Goal: Task Accomplishment & Management: Complete application form

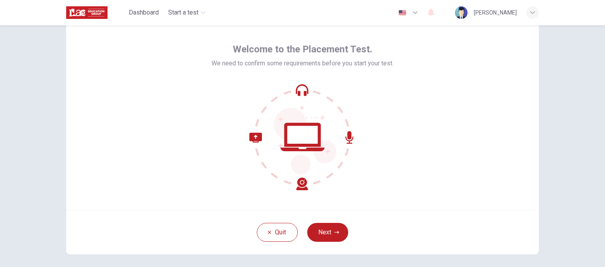
scroll to position [27, 0]
click at [318, 236] on button "Next" at bounding box center [327, 231] width 41 height 19
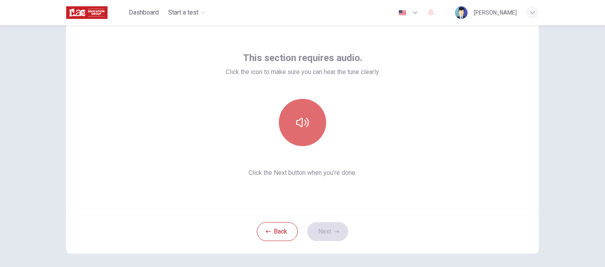
click at [293, 140] on button "button" at bounding box center [302, 122] width 47 height 47
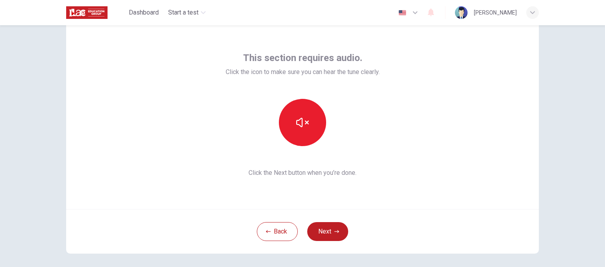
click at [570, 84] on div "This section requires audio. Click the icon to make sure you can hear the tune …" at bounding box center [302, 146] width 605 height 242
click at [326, 235] on button "Next" at bounding box center [327, 231] width 41 height 19
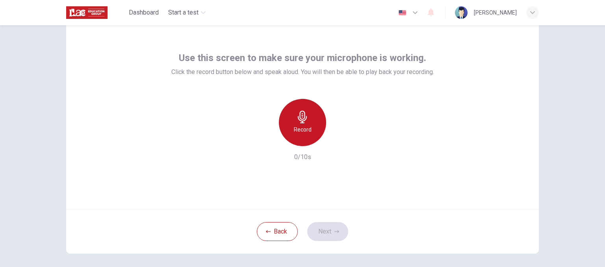
click at [294, 129] on h6 "Record" at bounding box center [303, 129] width 18 height 9
click at [306, 140] on div "Record" at bounding box center [302, 122] width 47 height 47
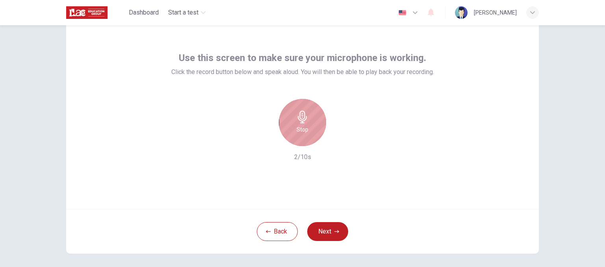
click at [306, 140] on div "Stop" at bounding box center [302, 122] width 47 height 47
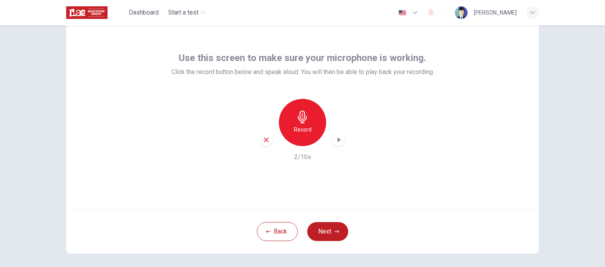
click at [338, 139] on icon "button" at bounding box center [340, 139] width 4 height 5
click at [325, 227] on button "Next" at bounding box center [327, 231] width 41 height 19
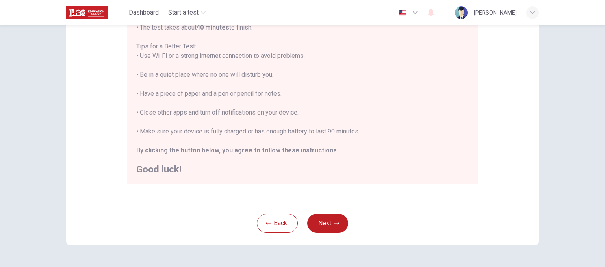
scroll to position [9, 0]
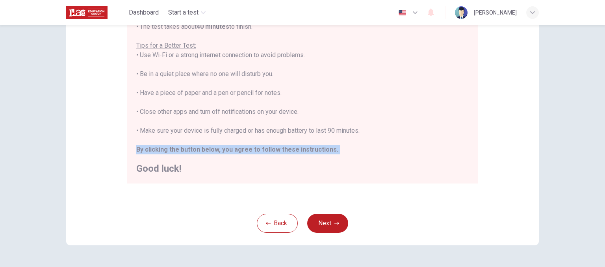
drag, startPoint x: 471, startPoint y: 159, endPoint x: 466, endPoint y: 149, distance: 11.6
click at [466, 149] on div "You are about to start a Placement Test . Before You Start the Test: • Once you…" at bounding box center [302, 69] width 351 height 228
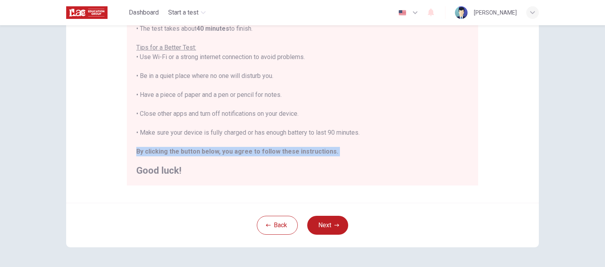
scroll to position [145, 0]
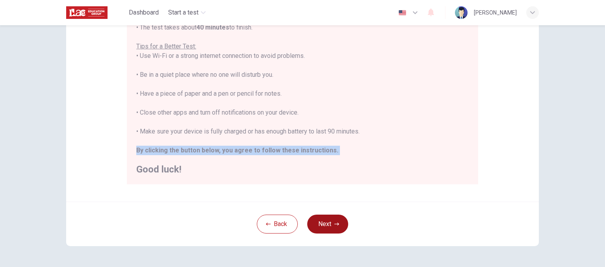
click at [339, 223] on button "Next" at bounding box center [327, 224] width 41 height 19
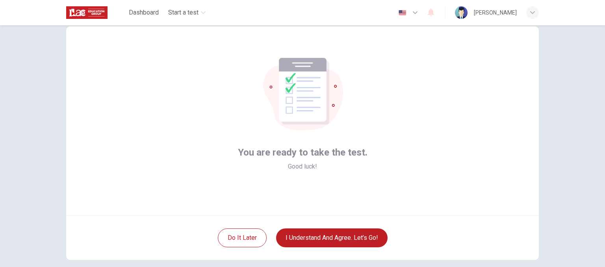
scroll to position [22, 0]
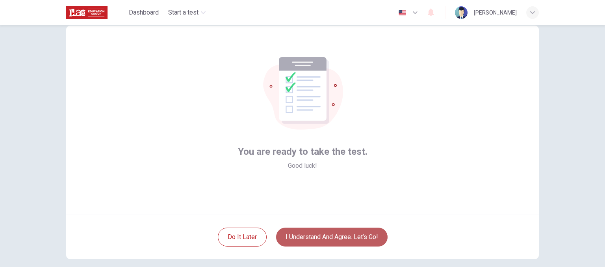
click at [367, 233] on button "I understand and agree. Let’s go!" at bounding box center [331, 237] width 111 height 19
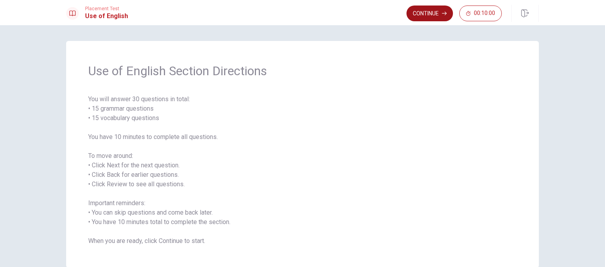
click at [432, 15] on button "Continue" at bounding box center [430, 14] width 46 height 16
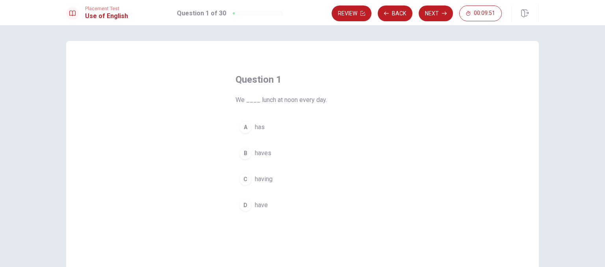
click at [247, 204] on div "D" at bounding box center [245, 205] width 13 height 13
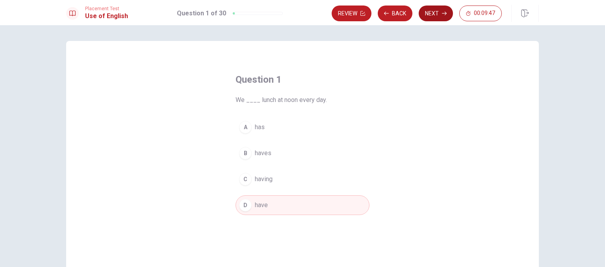
click at [446, 16] on button "Next" at bounding box center [436, 14] width 34 height 16
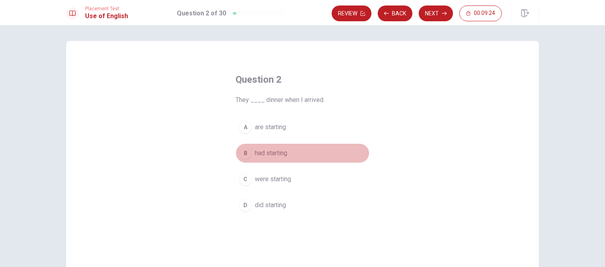
click at [244, 159] on div "B" at bounding box center [245, 153] width 13 height 13
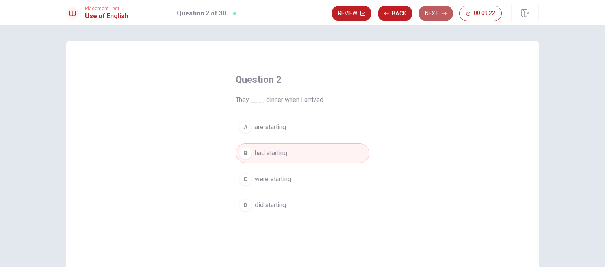
click at [425, 15] on button "Next" at bounding box center [436, 14] width 34 height 16
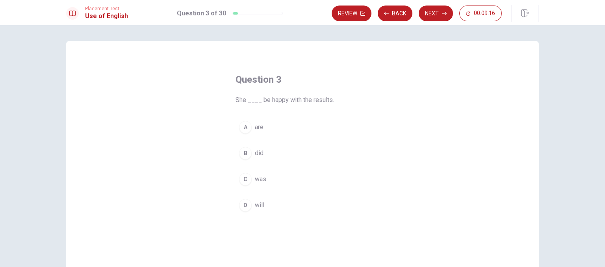
click at [245, 184] on div "C" at bounding box center [245, 179] width 13 height 13
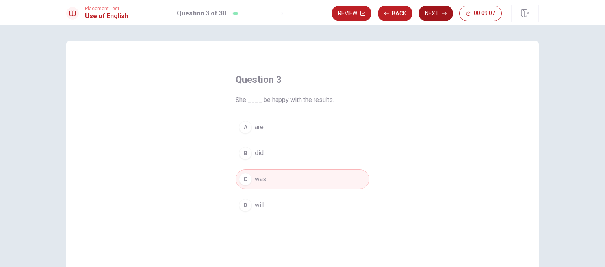
click at [440, 13] on button "Next" at bounding box center [436, 14] width 34 height 16
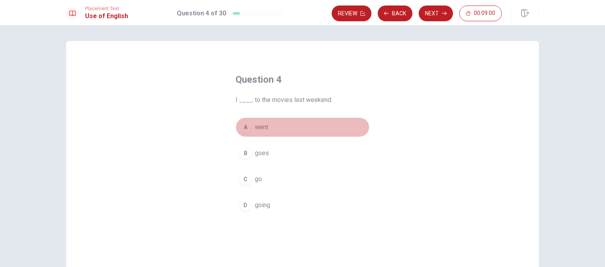
click at [249, 132] on button "A went" at bounding box center [303, 127] width 134 height 20
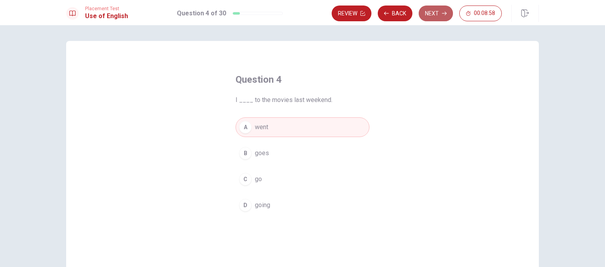
click at [431, 19] on button "Next" at bounding box center [436, 14] width 34 height 16
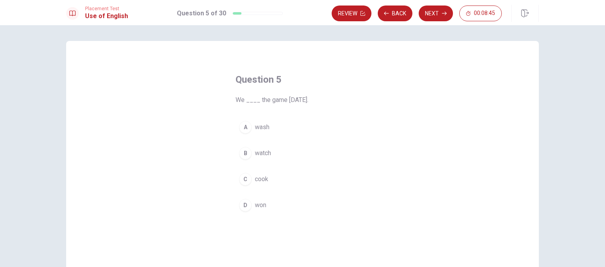
click at [243, 205] on div "D" at bounding box center [245, 205] width 13 height 13
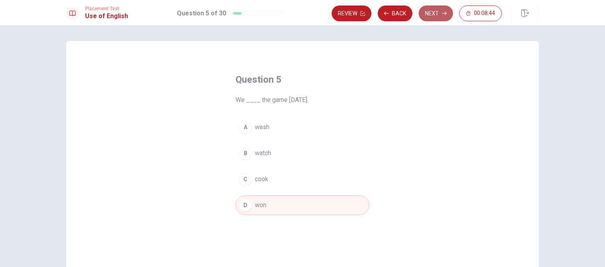
click at [422, 19] on button "Next" at bounding box center [436, 14] width 34 height 16
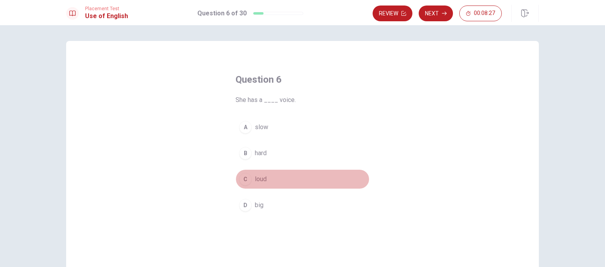
click at [248, 183] on button "C loud" at bounding box center [303, 179] width 134 height 20
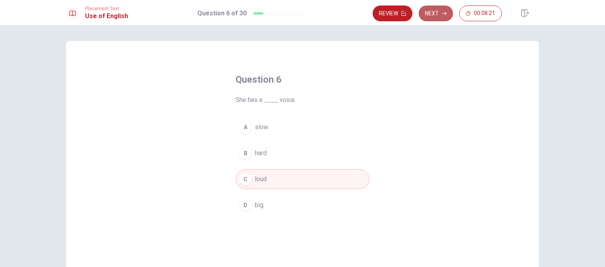
click at [445, 18] on button "Next" at bounding box center [436, 14] width 34 height 16
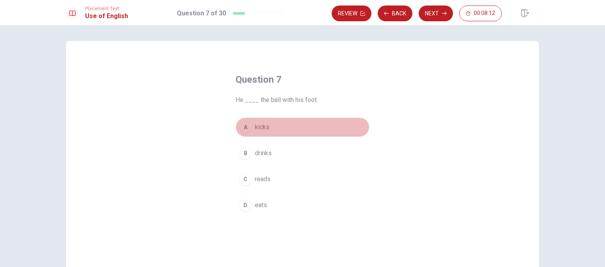
click at [245, 128] on div "A" at bounding box center [245, 127] width 13 height 13
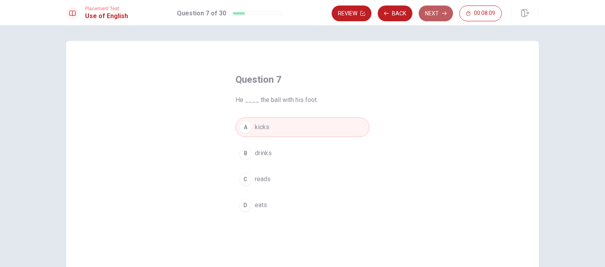
click at [437, 21] on button "Next" at bounding box center [436, 14] width 34 height 16
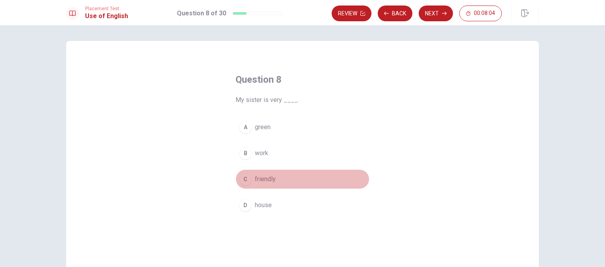
click at [246, 181] on div "C" at bounding box center [245, 179] width 13 height 13
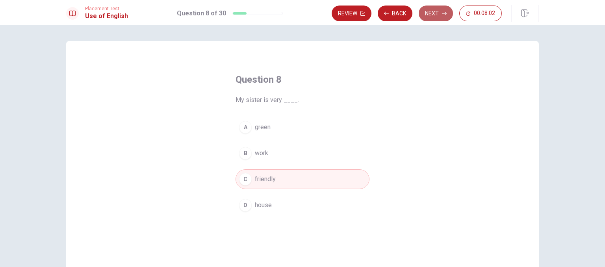
click at [439, 12] on button "Next" at bounding box center [436, 14] width 34 height 16
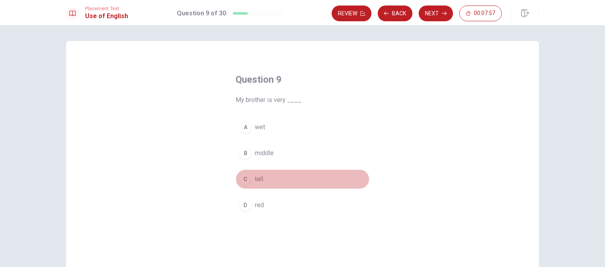
click at [257, 180] on span "tall" at bounding box center [259, 179] width 8 height 9
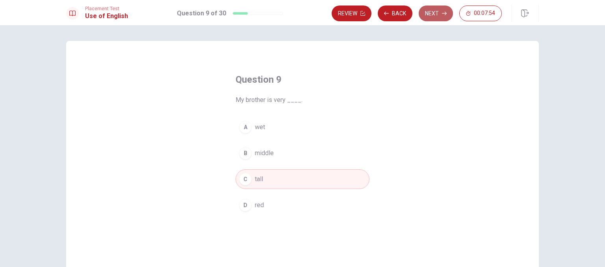
click at [430, 20] on button "Next" at bounding box center [436, 14] width 34 height 16
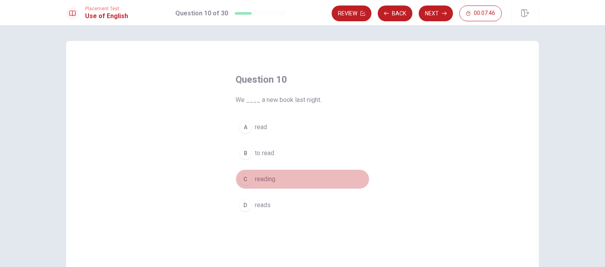
click at [262, 182] on span "reading" at bounding box center [265, 179] width 20 height 9
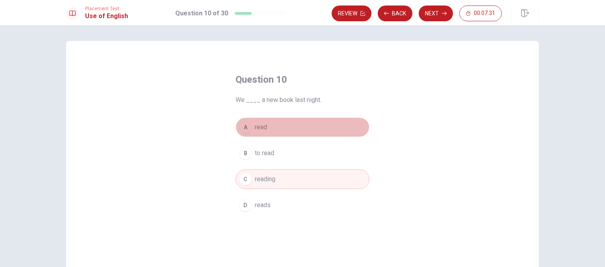
click at [258, 134] on button "A read" at bounding box center [303, 127] width 134 height 20
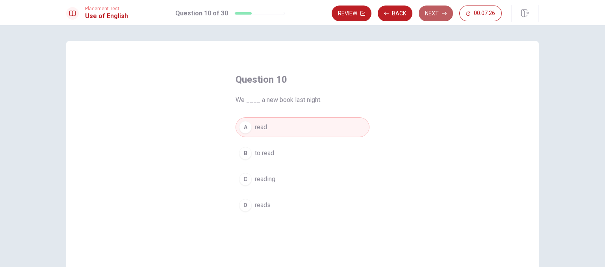
click at [429, 8] on button "Next" at bounding box center [436, 14] width 34 height 16
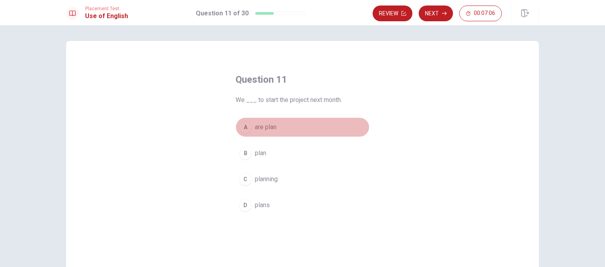
click at [268, 132] on button "A are plan" at bounding box center [303, 127] width 134 height 20
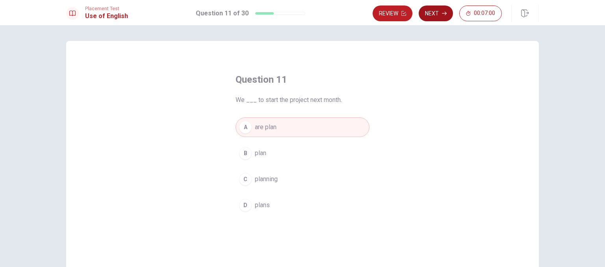
click at [432, 11] on button "Next" at bounding box center [436, 14] width 34 height 16
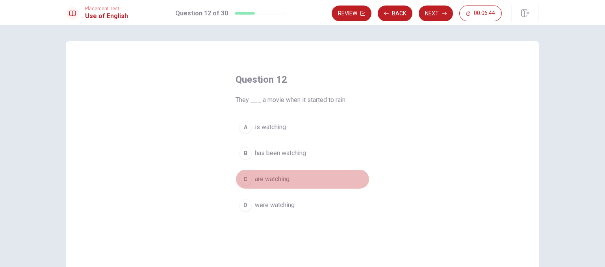
click at [285, 177] on span "are watching" at bounding box center [272, 179] width 35 height 9
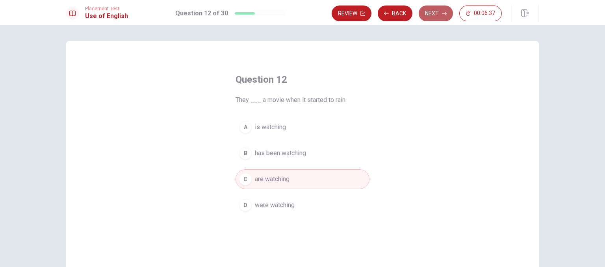
click at [441, 13] on button "Next" at bounding box center [436, 14] width 34 height 16
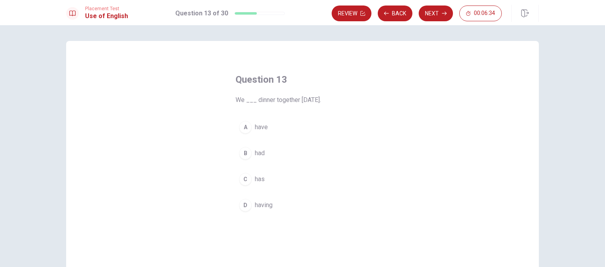
click at [313, 111] on div "Question 13 We ___ dinner together [DATE]. A have B had C has D having" at bounding box center [302, 144] width 165 height 167
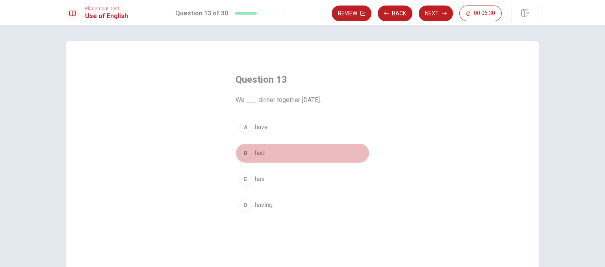
click at [260, 156] on span "had" at bounding box center [260, 153] width 10 height 9
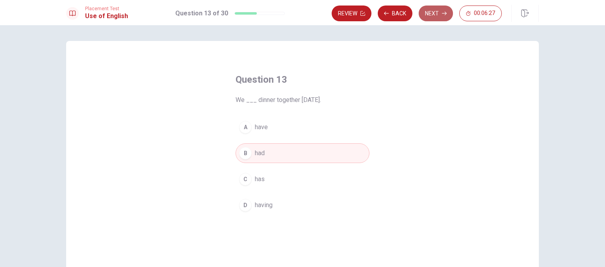
click at [434, 16] on button "Next" at bounding box center [436, 14] width 34 height 16
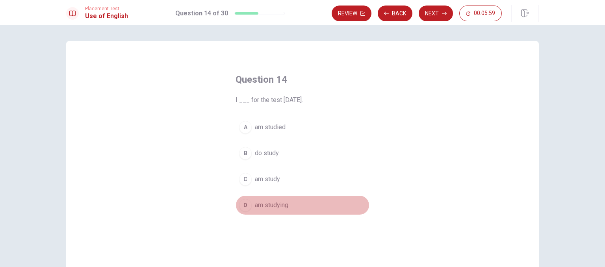
click at [264, 205] on span "am studying" at bounding box center [271, 205] width 33 height 9
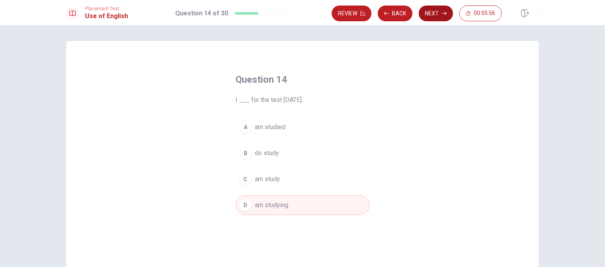
click at [437, 18] on button "Next" at bounding box center [436, 14] width 34 height 16
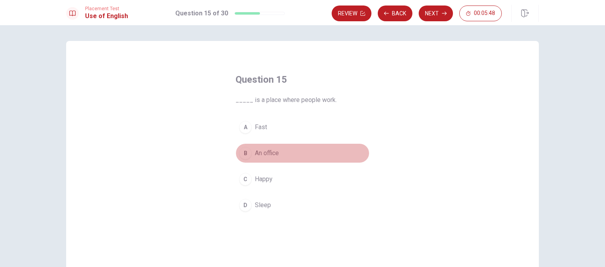
click at [285, 158] on button "B An office" at bounding box center [303, 153] width 134 height 20
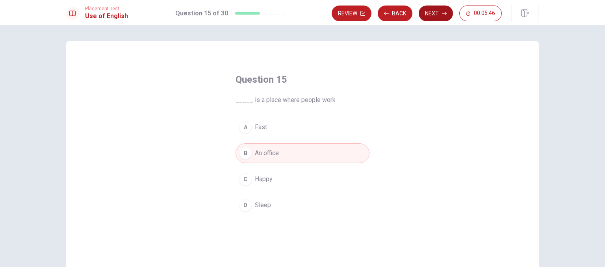
click at [430, 18] on button "Next" at bounding box center [436, 14] width 34 height 16
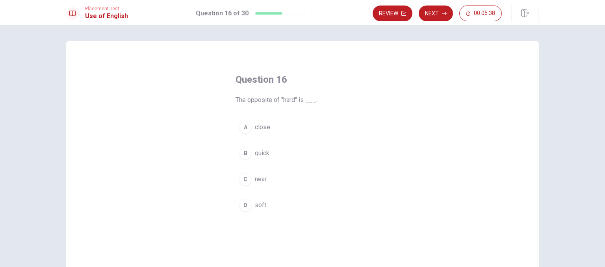
click at [300, 106] on div "Question 16 The opposite of "hard" is ___. A close B quick C near D soft" at bounding box center [302, 144] width 165 height 167
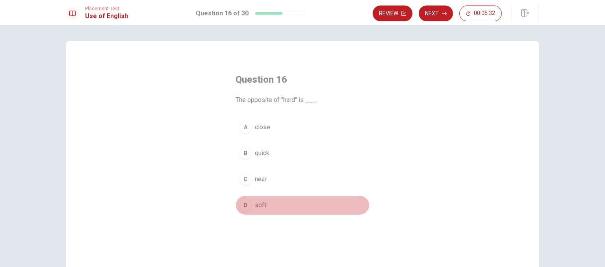
click at [260, 202] on span "soft" at bounding box center [260, 205] width 11 height 9
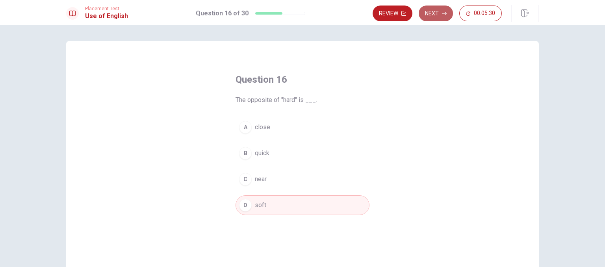
click at [442, 15] on icon "button" at bounding box center [444, 13] width 5 height 5
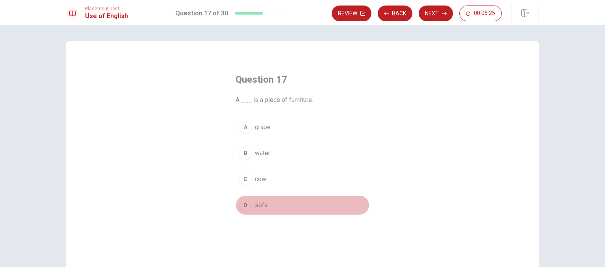
click at [258, 201] on span "sofa" at bounding box center [261, 205] width 13 height 9
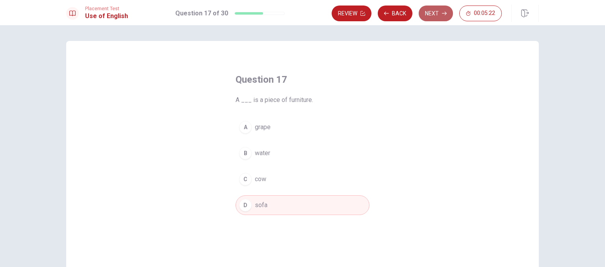
click at [435, 18] on button "Next" at bounding box center [436, 14] width 34 height 16
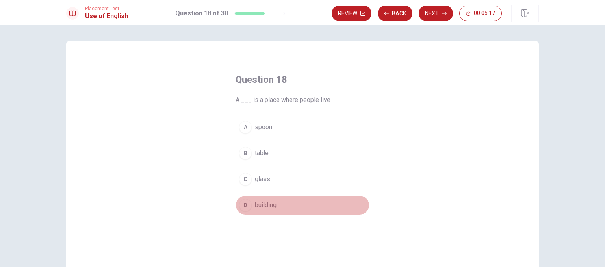
click at [266, 208] on span "building" at bounding box center [266, 205] width 22 height 9
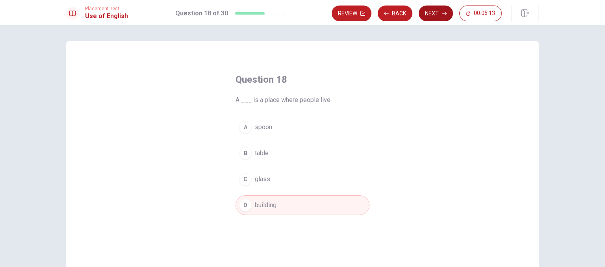
click at [438, 18] on button "Next" at bounding box center [436, 14] width 34 height 16
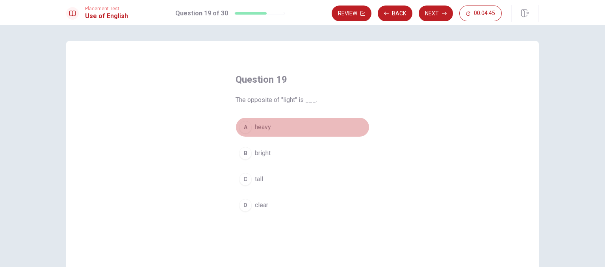
click at [251, 127] on button "A heavy" at bounding box center [303, 127] width 134 height 20
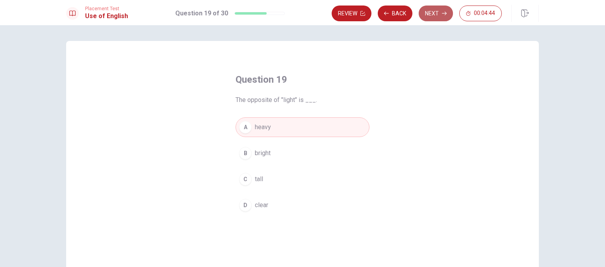
click at [444, 9] on button "Next" at bounding box center [436, 14] width 34 height 16
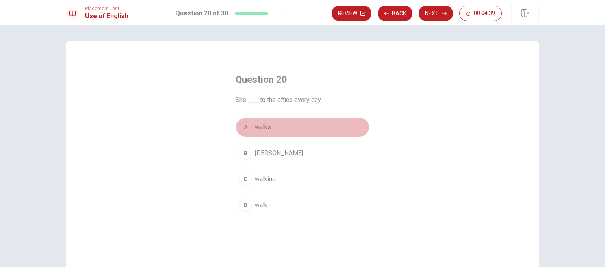
click at [267, 130] on span "walks" at bounding box center [263, 127] width 16 height 9
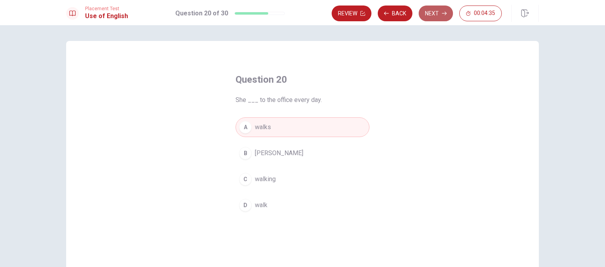
click at [432, 18] on button "Next" at bounding box center [436, 14] width 34 height 16
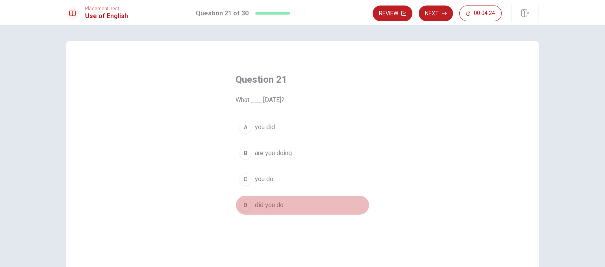
click at [266, 202] on span "did you do" at bounding box center [269, 205] width 29 height 9
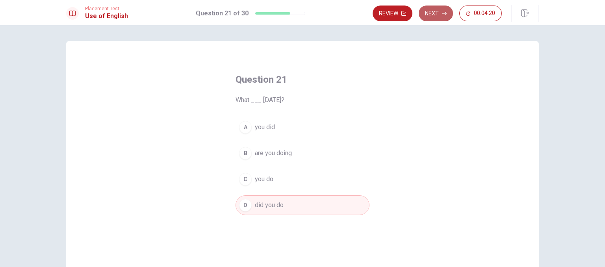
click at [432, 20] on button "Next" at bounding box center [436, 14] width 34 height 16
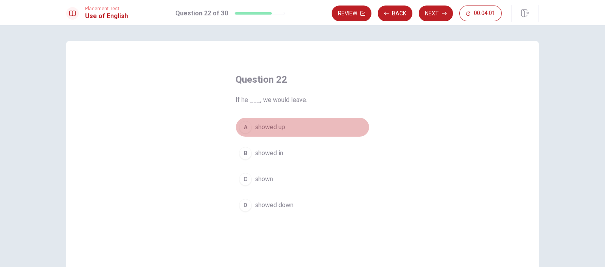
click at [279, 135] on button "A showed up" at bounding box center [303, 127] width 134 height 20
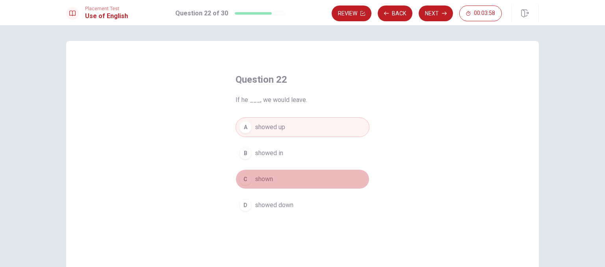
click at [274, 180] on button "C shown" at bounding box center [303, 179] width 134 height 20
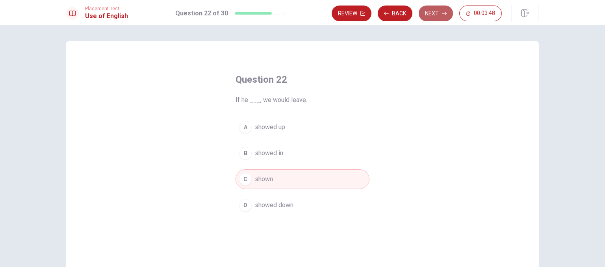
click at [438, 15] on button "Next" at bounding box center [436, 14] width 34 height 16
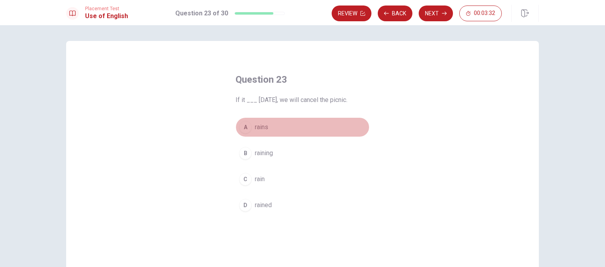
click at [258, 130] on span "rains" at bounding box center [261, 127] width 13 height 9
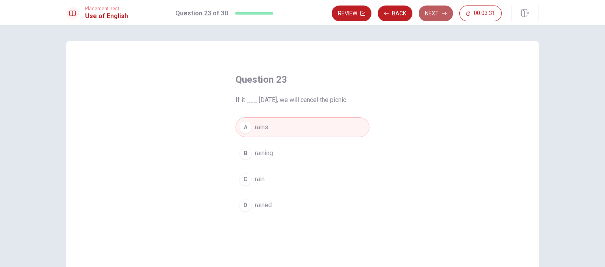
click at [436, 15] on button "Next" at bounding box center [436, 14] width 34 height 16
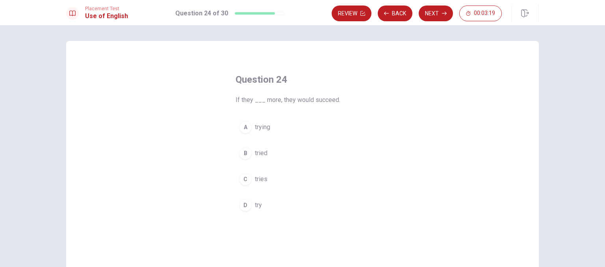
click at [258, 202] on span "try" at bounding box center [258, 205] width 7 height 9
click at [262, 158] on span "tried" at bounding box center [261, 153] width 13 height 9
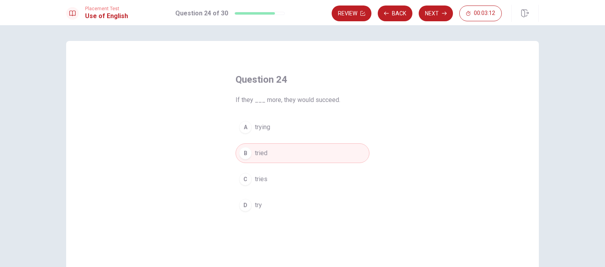
click at [262, 202] on button "D try" at bounding box center [303, 205] width 134 height 20
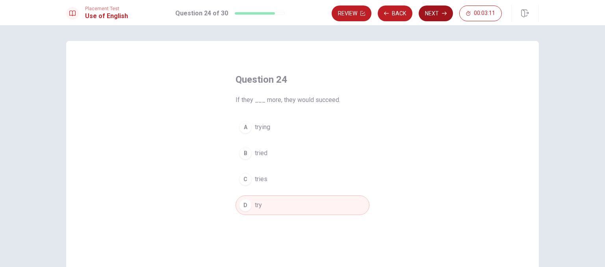
click at [425, 17] on button "Next" at bounding box center [436, 14] width 34 height 16
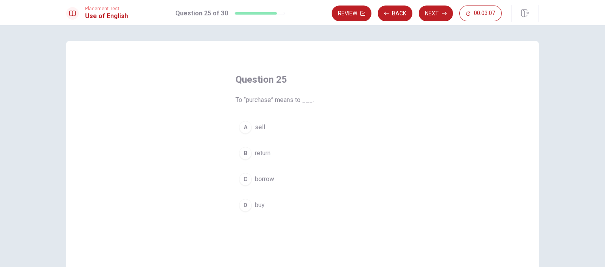
click at [304, 107] on div "Question 25 To “purchase” means to ___. A sell B return C borrow D buy" at bounding box center [302, 144] width 165 height 167
click at [269, 204] on button "D buy" at bounding box center [303, 205] width 134 height 20
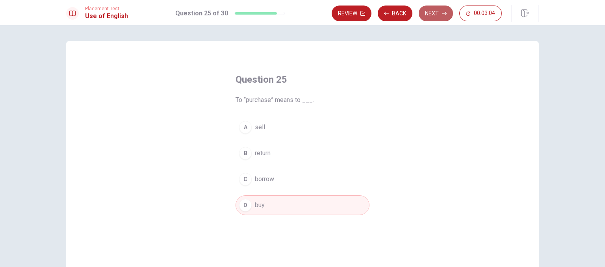
click at [433, 14] on button "Next" at bounding box center [436, 14] width 34 height 16
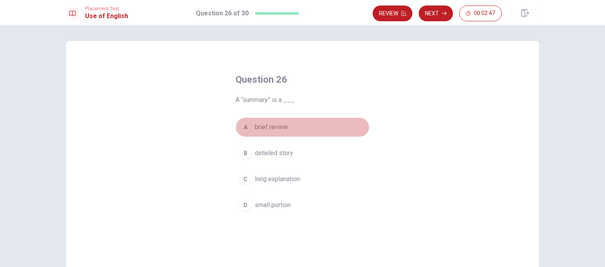
click at [283, 131] on span "brief review" at bounding box center [271, 127] width 33 height 9
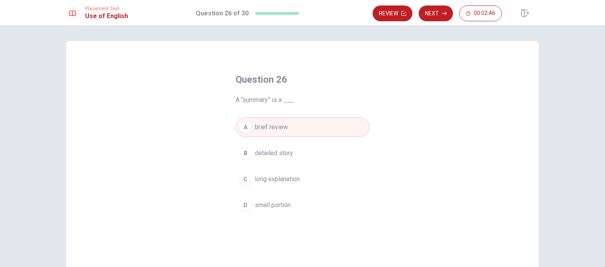
click at [283, 197] on button "D small portion" at bounding box center [303, 205] width 134 height 20
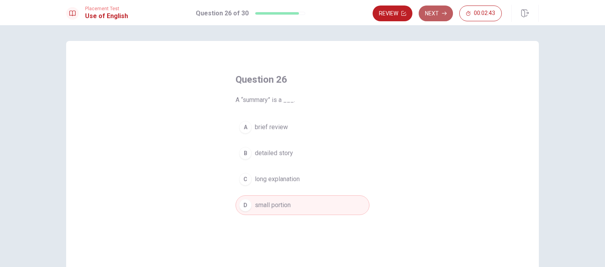
click at [432, 19] on button "Next" at bounding box center [436, 14] width 34 height 16
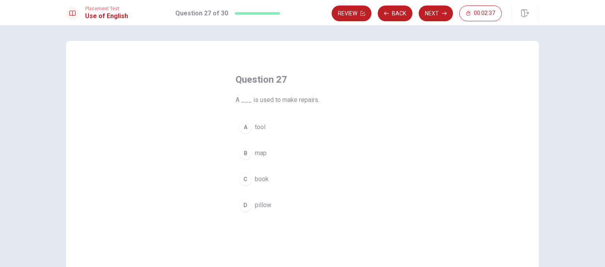
click at [263, 206] on span "pillow" at bounding box center [263, 205] width 17 height 9
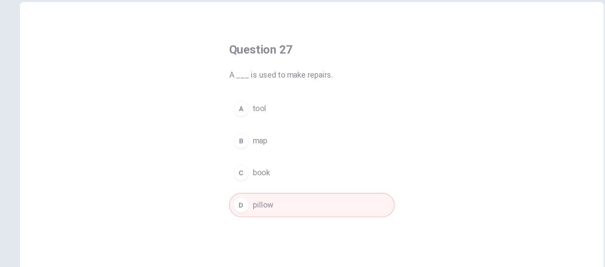
click at [314, 146] on button "B map" at bounding box center [303, 153] width 134 height 20
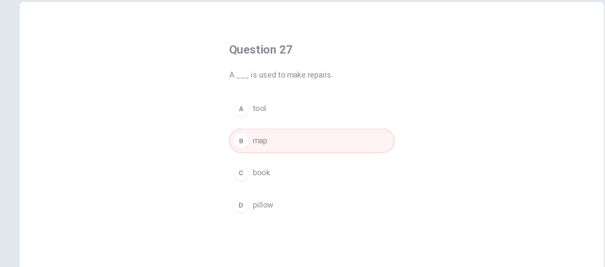
click at [295, 205] on button "D pillow" at bounding box center [303, 205] width 134 height 20
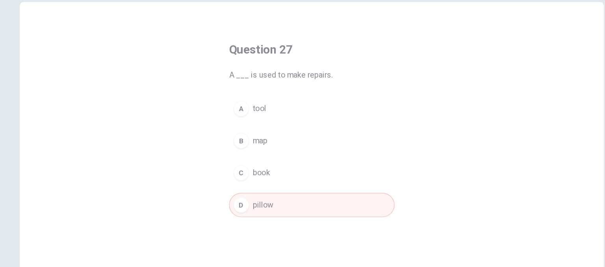
drag, startPoint x: 539, startPoint y: 147, endPoint x: 539, endPoint y: 67, distance: 79.6
click at [539, 67] on div "Question 27 A ___ is used to make repairs. A tool B map C book D pillow" at bounding box center [303, 178] width 498 height 274
click at [451, 68] on div "Question 27 A ___ is used to make repairs. A tool B map C book D pillow" at bounding box center [302, 178] width 473 height 274
drag, startPoint x: 450, startPoint y: 96, endPoint x: 446, endPoint y: 131, distance: 35.3
click at [446, 131] on div "Question 27 A ___ is used to make repairs. A tool B map C book D pillow" at bounding box center [302, 178] width 473 height 274
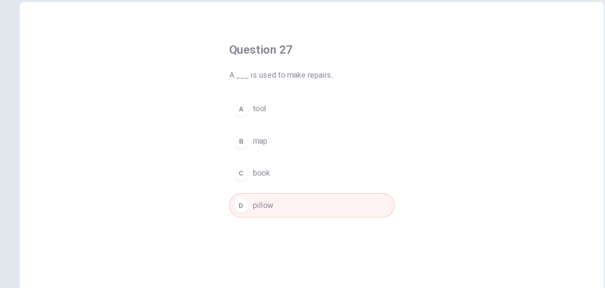
drag, startPoint x: 500, startPoint y: 54, endPoint x: 485, endPoint y: 123, distance: 70.6
click at [485, 123] on div "Question 27 A ___ is used to make repairs. A tool B map C book D pillow" at bounding box center [302, 178] width 473 height 274
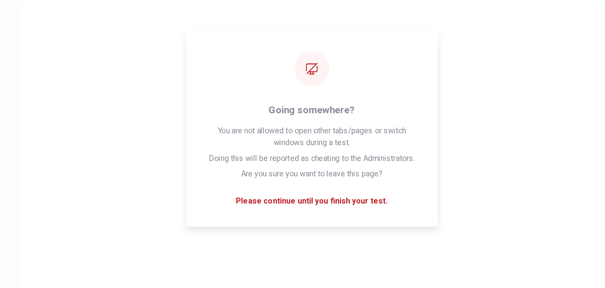
click at [457, 42] on div "Question 27 A ___ is used to make repairs. A tool B map C book D pillow" at bounding box center [302, 178] width 473 height 274
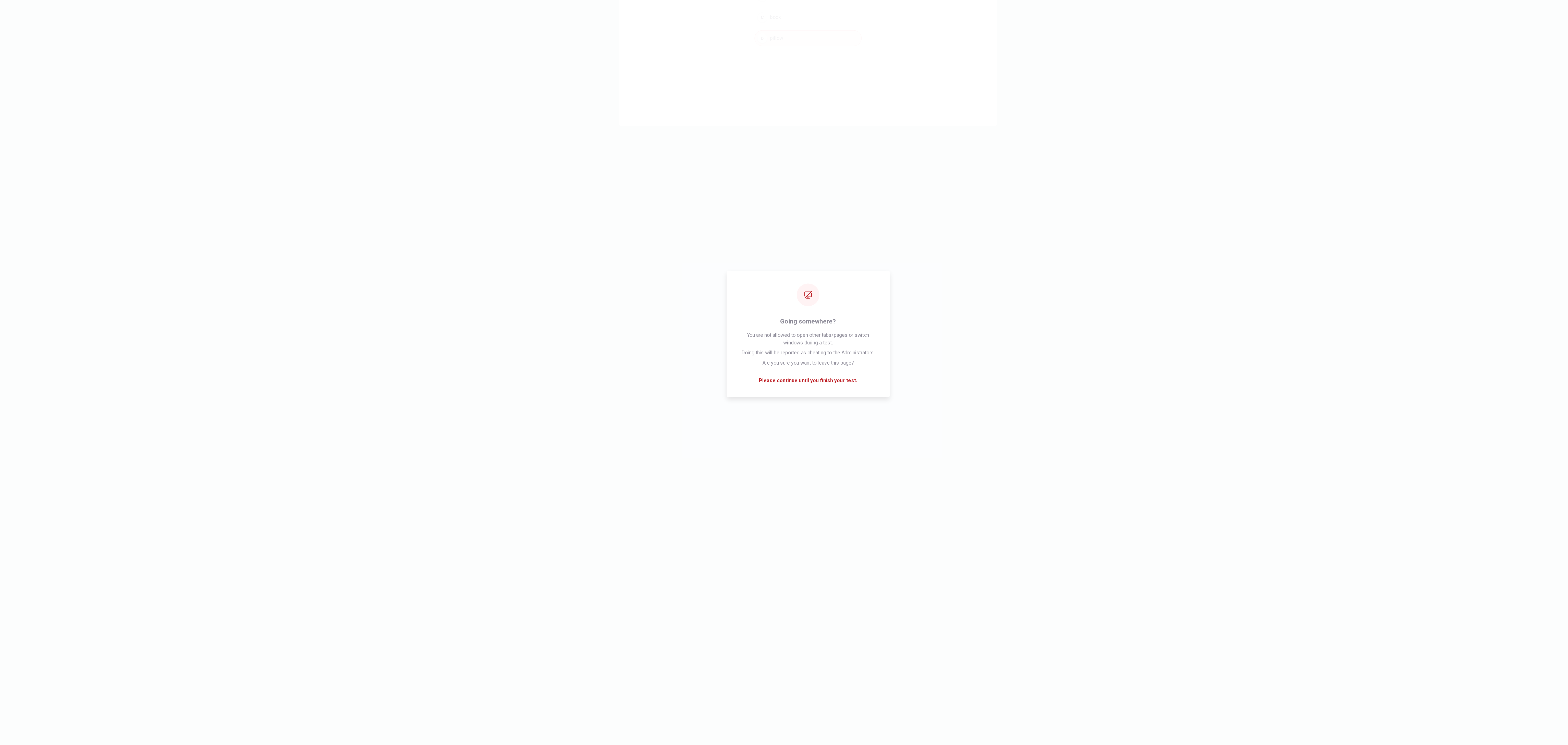
drag, startPoint x: 325, startPoint y: 26, endPoint x: 1067, endPoint y: 318, distance: 797.4
click at [392, 173] on div "Question 27 A ___ is used to make repairs. A tool B map C book D pillow © Copyr…" at bounding box center [784, 380] width 1568 height 728
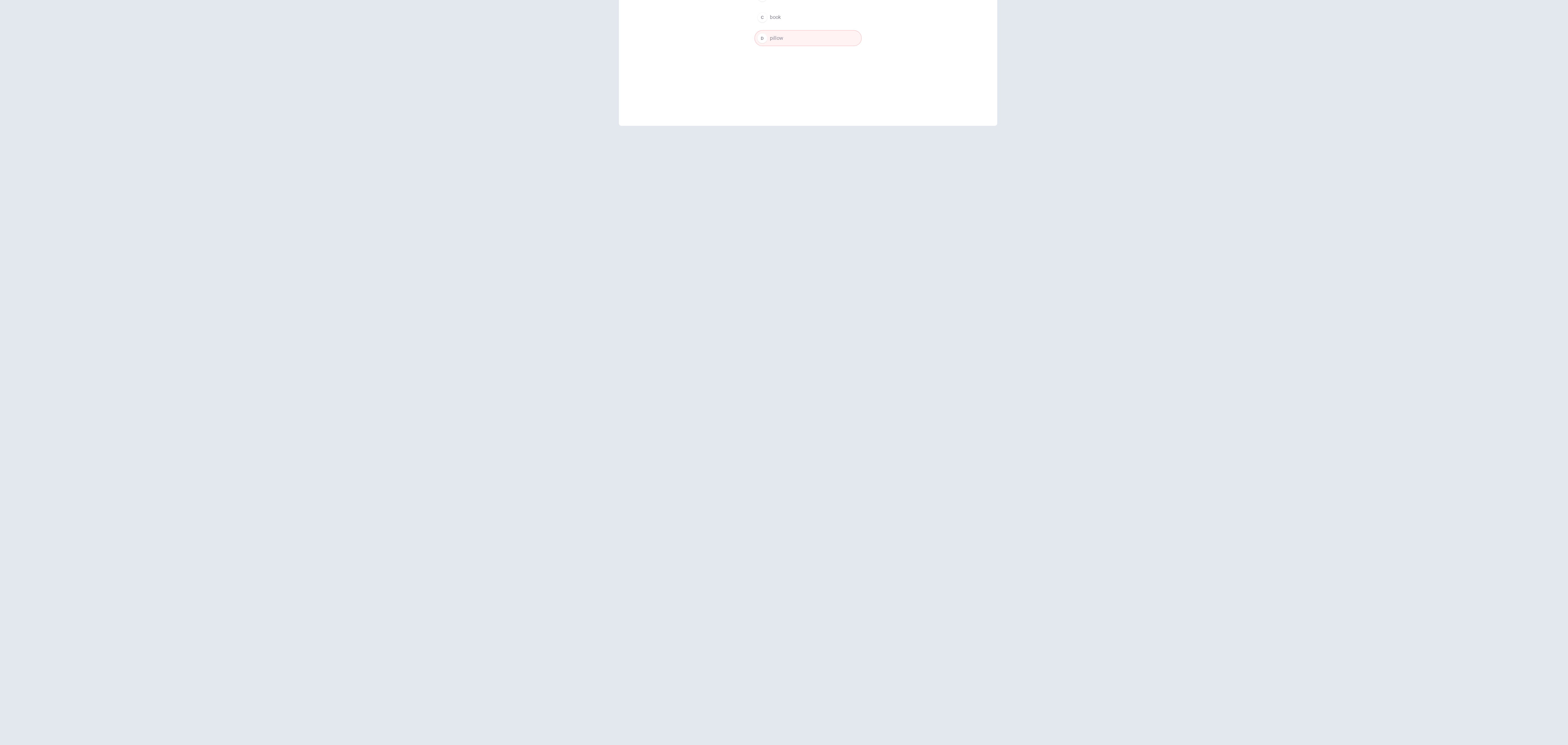
drag, startPoint x: 1398, startPoint y: 599, endPoint x: 1380, endPoint y: 321, distance: 278.6
click at [392, 173] on div "Question 27 A ___ is used to make repairs. A tool B map C book D pillow © Copyr…" at bounding box center [784, 380] width 1568 height 728
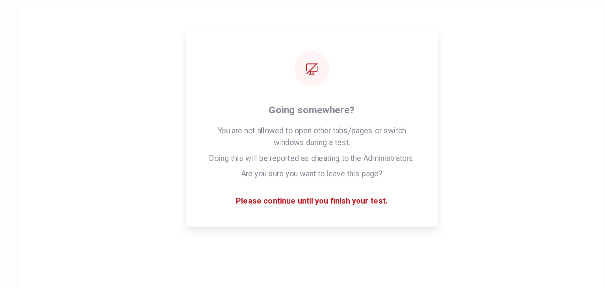
drag, startPoint x: 2025, startPoint y: 162, endPoint x: 408, endPoint y: 90, distance: 1618.8
click at [408, 90] on div "Question 27 A ___ is used to make repairs. A tool B map C book D pillow" at bounding box center [302, 178] width 473 height 274
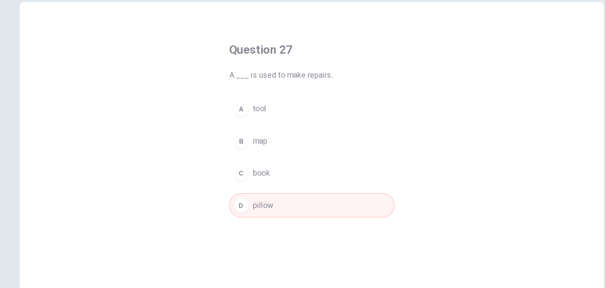
drag, startPoint x: 539, startPoint y: 194, endPoint x: 539, endPoint y: 125, distance: 69.3
click at [539, 125] on div "Question 27 A ___ is used to make repairs. A tool B map C book D pillow" at bounding box center [303, 178] width 498 height 274
drag, startPoint x: 539, startPoint y: 125, endPoint x: 523, endPoint y: 132, distance: 17.5
click at [523, 132] on div "Question 27 A ___ is used to make repairs. A tool B map C book D pillow" at bounding box center [303, 178] width 498 height 274
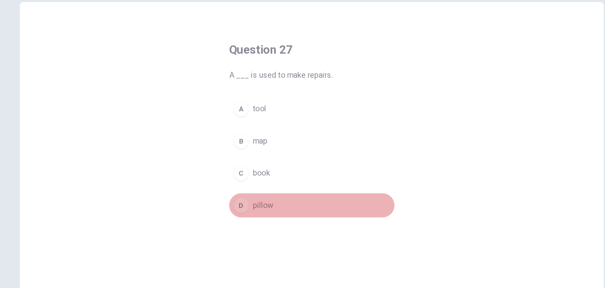
click at [271, 208] on button "D pillow" at bounding box center [303, 205] width 134 height 20
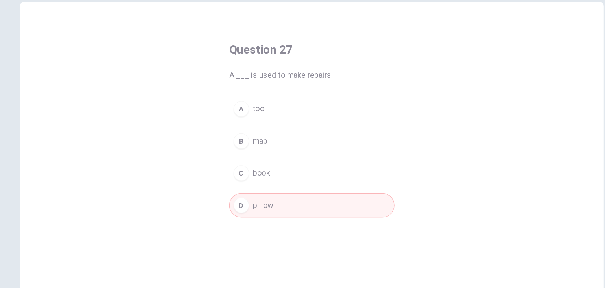
drag, startPoint x: 539, startPoint y: 164, endPoint x: 538, endPoint y: 97, distance: 66.6
click at [538, 97] on div "Question 27 A ___ is used to make repairs. A tool B map C book D pillow" at bounding box center [303, 178] width 498 height 274
drag, startPoint x: 314, startPoint y: 216, endPoint x: 316, endPoint y: 210, distance: 6.4
click at [314, 216] on div "Question 27 A ___ is used to make repairs. A tool B map C book D pillow" at bounding box center [302, 144] width 165 height 167
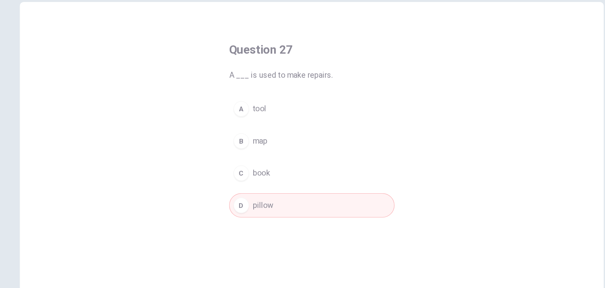
click at [316, 210] on button "D pillow" at bounding box center [303, 205] width 134 height 20
drag, startPoint x: 539, startPoint y: 179, endPoint x: 539, endPoint y: 72, distance: 107.2
click at [539, 72] on div "Question 27 A ___ is used to make repairs. A tool B map C book D pillow" at bounding box center [303, 178] width 498 height 274
drag, startPoint x: 539, startPoint y: 72, endPoint x: 473, endPoint y: 49, distance: 70.3
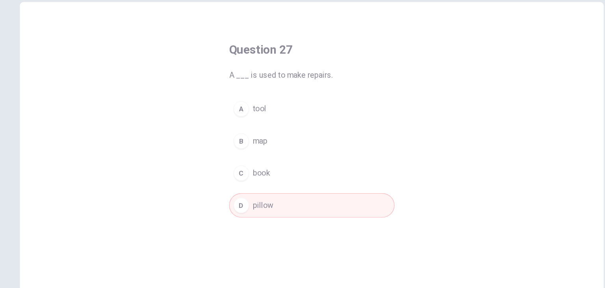
click at [473, 49] on div "Question 27 A ___ is used to make repairs. A tool B map C book D pillow" at bounding box center [303, 178] width 498 height 274
click at [473, 49] on div "Question 27 A ___ is used to make repairs. A tool B map C book D pillow" at bounding box center [302, 178] width 473 height 274
drag, startPoint x: 473, startPoint y: 49, endPoint x: 466, endPoint y: 133, distance: 83.8
click at [466, 133] on div "Question 27 A ___ is used to make repairs. A tool B map C book D pillow" at bounding box center [302, 178] width 473 height 274
click at [455, 81] on div "Question 27 A ___ is used to make repairs. A tool B map C book D pillow" at bounding box center [302, 178] width 473 height 274
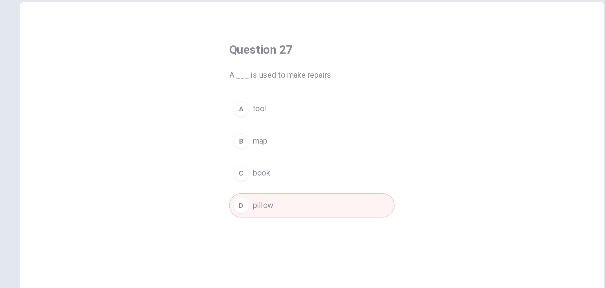
click at [401, 114] on div "Question 27 A ___ is used to make repairs. A tool B map C book D pillow" at bounding box center [302, 178] width 473 height 274
drag, startPoint x: 538, startPoint y: 164, endPoint x: 526, endPoint y: 141, distance: 26.3
click at [526, 141] on div "Question 27 A ___ is used to make repairs. A tool B map C book D pillow" at bounding box center [303, 178] width 498 height 274
drag, startPoint x: 526, startPoint y: 141, endPoint x: 533, endPoint y: 75, distance: 65.8
click at [533, 75] on div "Question 27 A ___ is used to make repairs. A tool B map C book D pillow" at bounding box center [302, 178] width 473 height 274
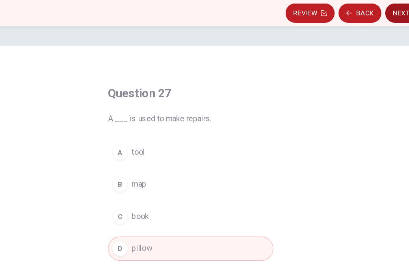
click at [369, 67] on button "Next" at bounding box center [379, 64] width 34 height 16
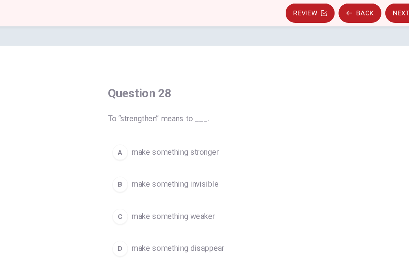
click at [209, 206] on button "B make something invisible" at bounding box center [204, 202] width 134 height 20
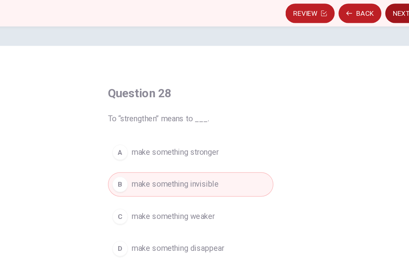
click at [370, 68] on div "Review Back Next" at bounding box center [204, 62] width 409 height 24
click at [370, 68] on button "Next" at bounding box center [379, 64] width 34 height 16
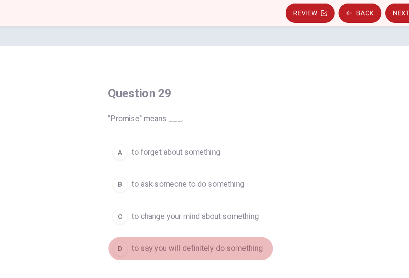
click at [216, 250] on span "to say you will definitely do something" at bounding box center [210, 253] width 106 height 9
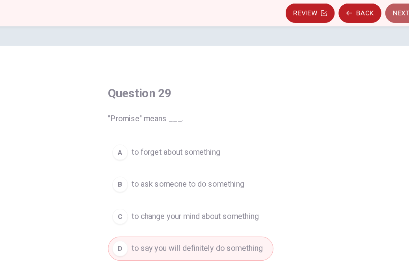
click at [367, 66] on button "Next" at bounding box center [379, 64] width 34 height 16
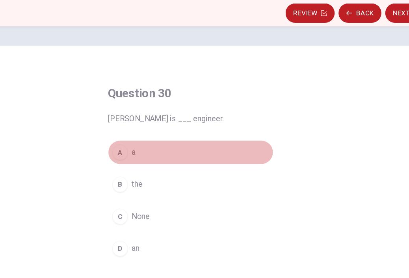
click at [159, 179] on button "A a" at bounding box center [204, 176] width 134 height 20
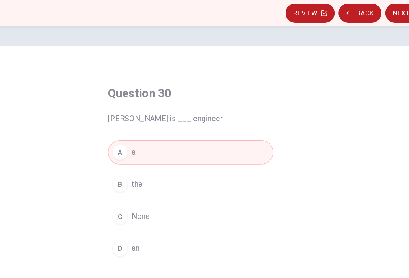
click at [181, 251] on button "D an" at bounding box center [204, 254] width 134 height 20
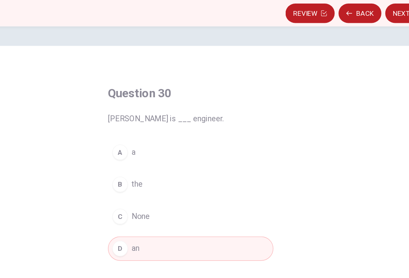
click at [364, 68] on div "Review Back Next" at bounding box center [205, 63] width 384 height 15
click at [365, 68] on button "Next" at bounding box center [379, 64] width 34 height 16
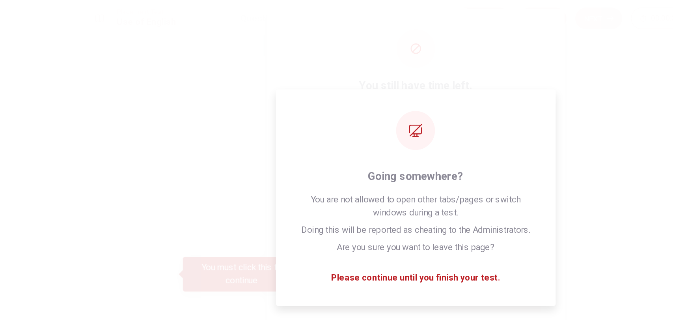
scroll to position [16, 0]
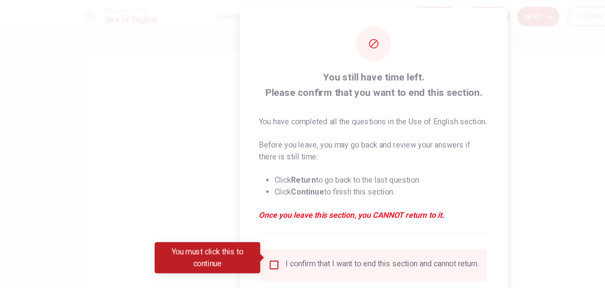
drag, startPoint x: 489, startPoint y: 67, endPoint x: 416, endPoint y: 80, distance: 74.6
click at [416, 80] on div at bounding box center [302, 144] width 605 height 288
drag, startPoint x: 114, startPoint y: 57, endPoint x: 93, endPoint y: 115, distance: 62.1
drag, startPoint x: 104, startPoint y: 95, endPoint x: 119, endPoint y: 70, distance: 29.2
click at [119, 70] on div at bounding box center [302, 144] width 605 height 288
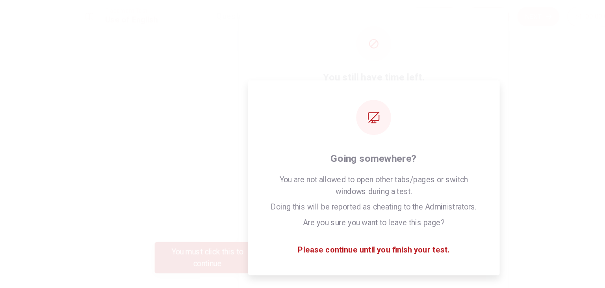
scroll to position [0, 0]
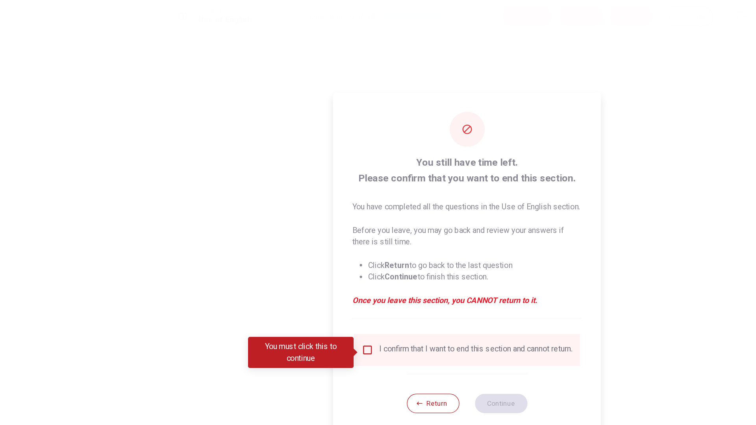
click at [602, 185] on div at bounding box center [378, 212] width 756 height 425
click at [605, 74] on div at bounding box center [378, 212] width 756 height 425
click at [570, 1] on div at bounding box center [378, 212] width 756 height 425
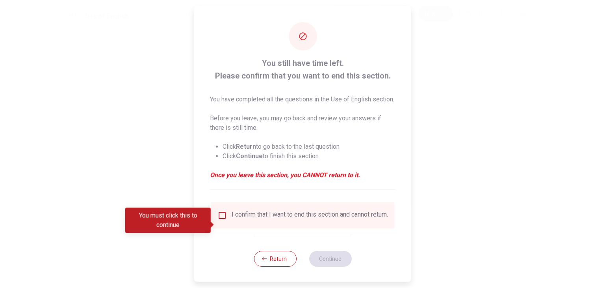
drag, startPoint x: 604, startPoint y: 153, endPoint x: 605, endPoint y: 64, distance: 88.6
click at [605, 64] on div at bounding box center [302, 144] width 605 height 288
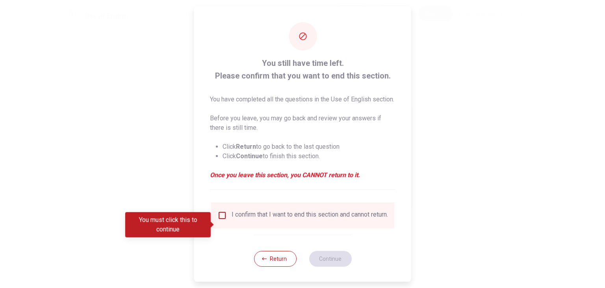
click at [217, 220] on input "You must click this to continue" at bounding box center [221, 214] width 9 height 9
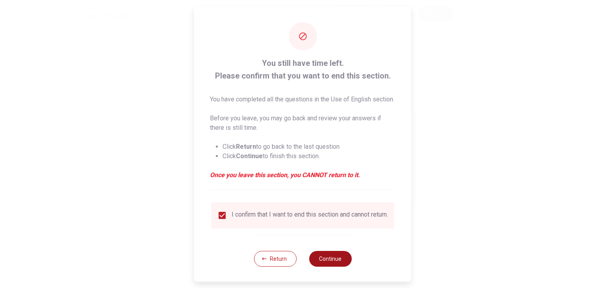
click at [340, 266] on button "Continue" at bounding box center [330, 259] width 43 height 16
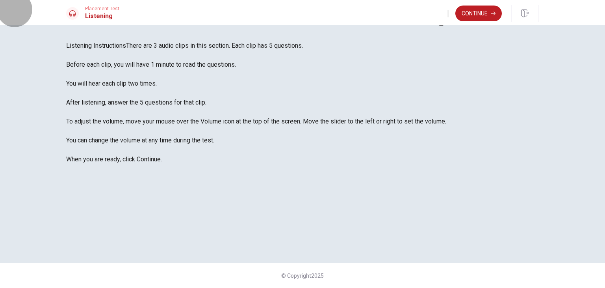
click at [448, 15] on button "button" at bounding box center [449, 13] width 2 height 7
click at [473, 16] on button "Continue" at bounding box center [478, 14] width 46 height 16
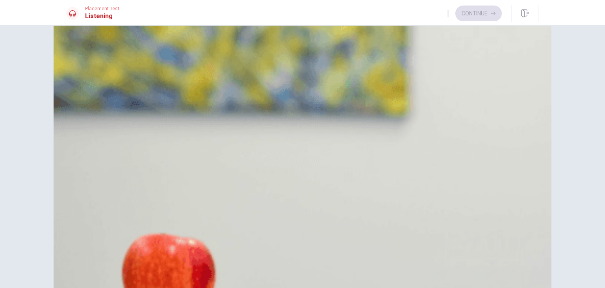
scroll to position [320, 0]
click at [340, 240] on button "A [DATE]" at bounding box center [302, 250] width 473 height 20
click at [139, 167] on span "At the client’s office" at bounding box center [112, 171] width 54 height 9
click at [135, 187] on span "At their own office" at bounding box center [110, 191] width 50 height 9
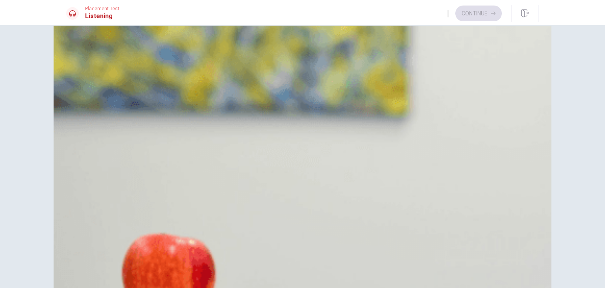
scroll to position [0, 0]
click at [109, 59] on span "The man" at bounding box center [96, 54] width 23 height 9
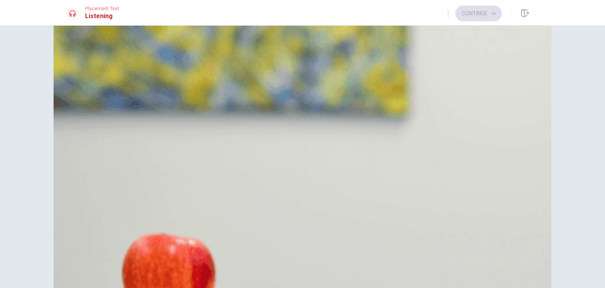
drag, startPoint x: 165, startPoint y: 97, endPoint x: 134, endPoint y: 94, distance: 31.7
drag, startPoint x: 167, startPoint y: 97, endPoint x: 171, endPoint y: 97, distance: 4.0
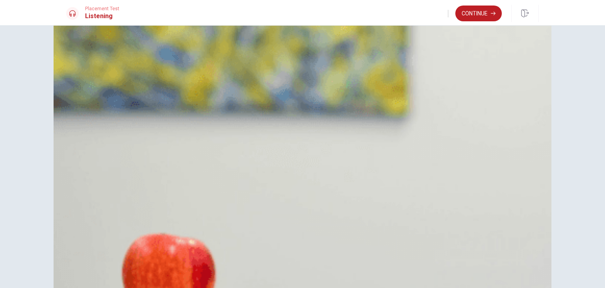
click at [490, 7] on button "Continue" at bounding box center [478, 14] width 46 height 16
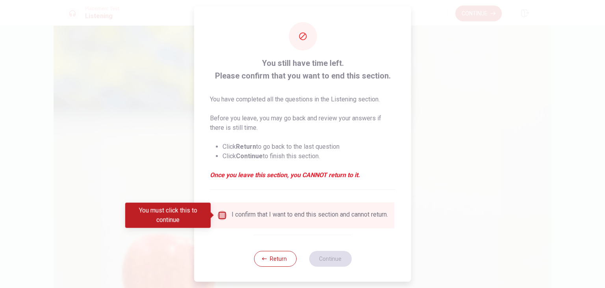
click at [222, 214] on input "You must click this to continue" at bounding box center [221, 214] width 9 height 9
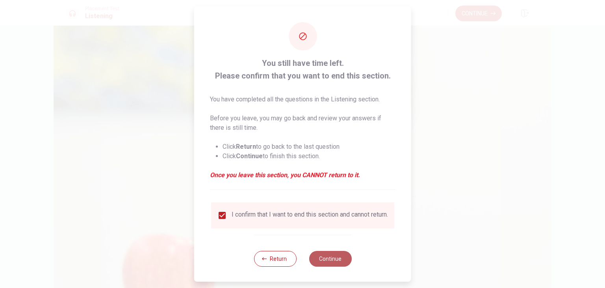
click at [331, 258] on button "Continue" at bounding box center [330, 259] width 43 height 16
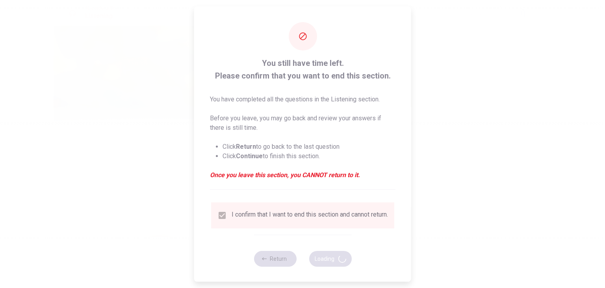
type input "84"
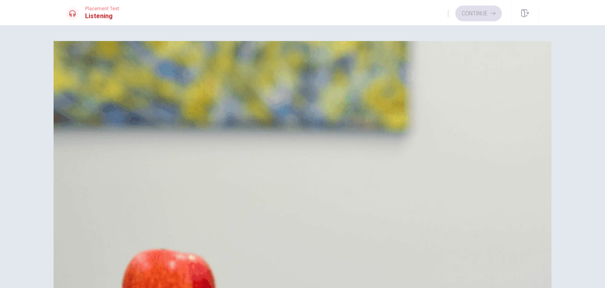
scroll to position [123, 0]
click at [531, 167] on div "Question 7 What time is her appointment? A 3 p.m. B 4 p.m. C 2 p.m. D 5 p.m." at bounding box center [302, 188] width 473 height 98
click at [134, 94] on span "[PERSON_NAME]" at bounding box center [109, 89] width 48 height 9
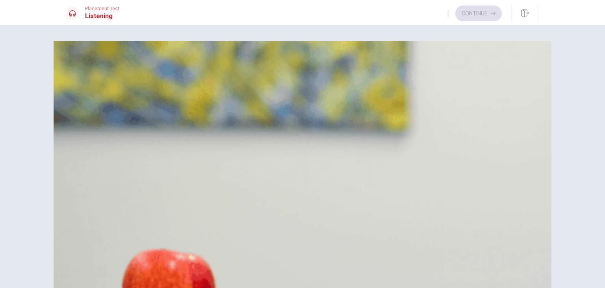
click at [323, 158] on button "A 3 p.m." at bounding box center [302, 168] width 473 height 20
click at [312, 255] on button "A Take a seat" at bounding box center [302, 265] width 473 height 20
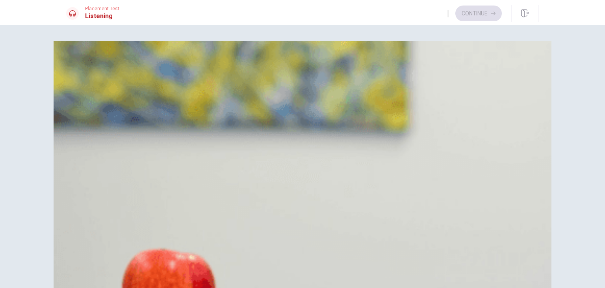
scroll to position [731, 0]
click at [495, 19] on button "Continue" at bounding box center [478, 14] width 46 height 16
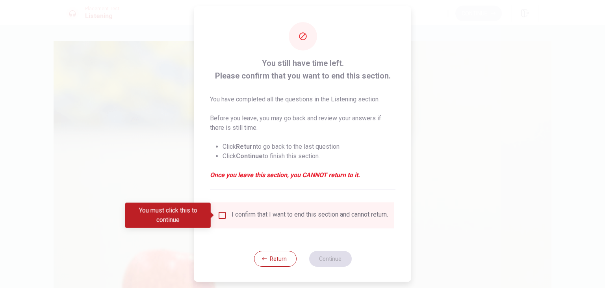
click at [495, 19] on div at bounding box center [302, 144] width 605 height 288
click at [224, 214] on input "You must click this to continue" at bounding box center [221, 214] width 9 height 9
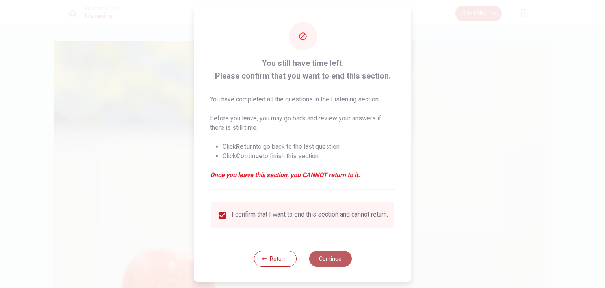
click at [329, 260] on button "Continue" at bounding box center [330, 259] width 43 height 16
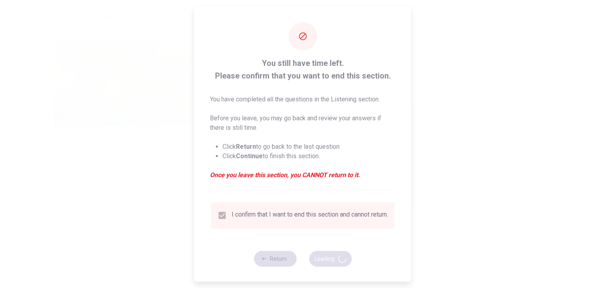
type input "49"
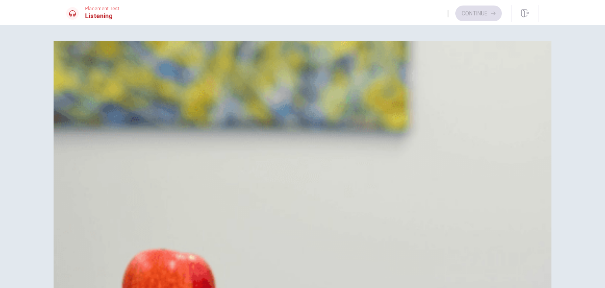
scroll to position [0, 0]
click at [141, 74] on span "Visit a travel agency" at bounding box center [113, 69] width 56 height 9
click at [307, 255] on button "A A week" at bounding box center [302, 265] width 473 height 20
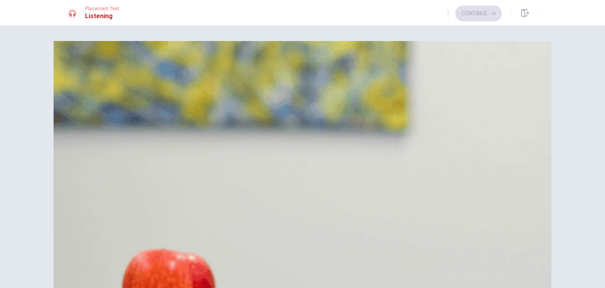
click at [332, 109] on button "C Pack his bags" at bounding box center [302, 109] width 473 height 20
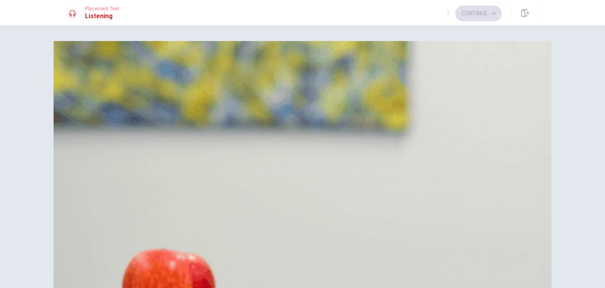
scroll to position [186, 0]
click at [307, 177] on button "B [GEOGRAPHIC_DATA]" at bounding box center [302, 187] width 473 height 20
click at [487, 18] on button "Continue" at bounding box center [478, 14] width 46 height 16
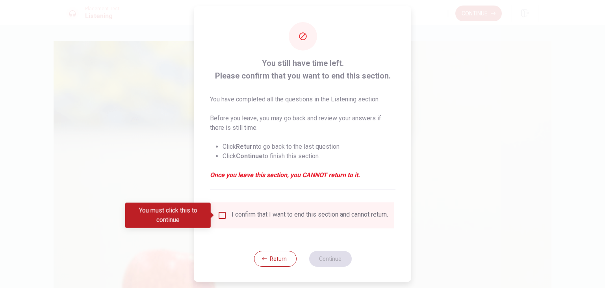
click at [219, 214] on input "You must click this to continue" at bounding box center [221, 214] width 9 height 9
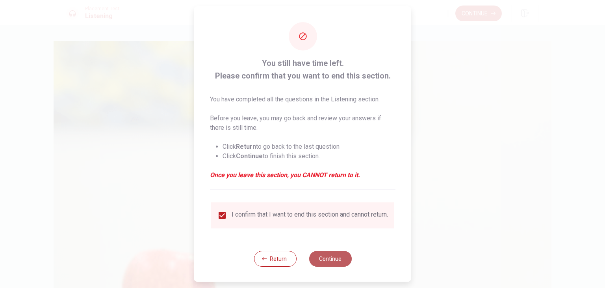
click at [346, 261] on button "Continue" at bounding box center [330, 259] width 43 height 16
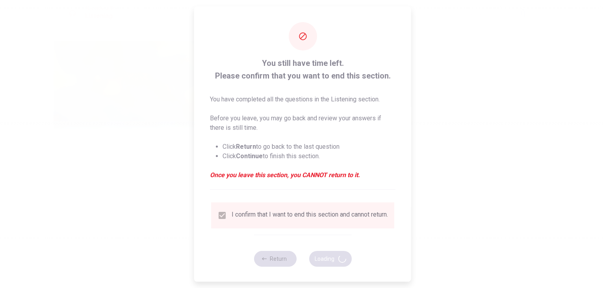
type input "65"
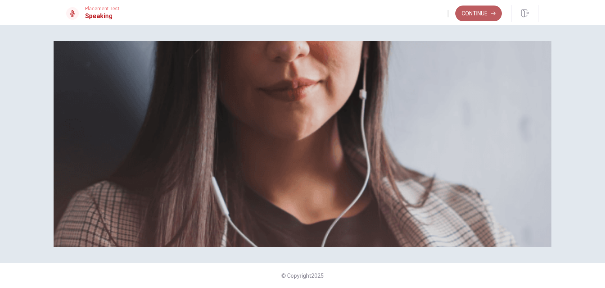
click at [492, 16] on button "Continue" at bounding box center [478, 14] width 46 height 16
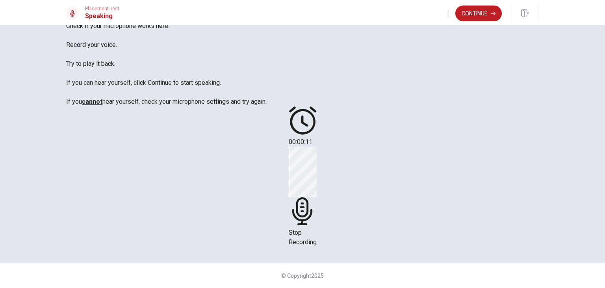
scroll to position [77, 0]
click at [317, 147] on div "Stop Recording" at bounding box center [303, 197] width 28 height 100
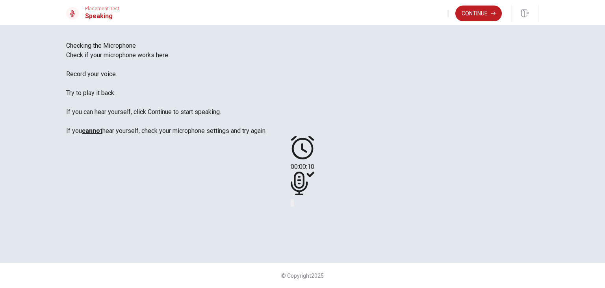
click at [314, 171] on div at bounding box center [303, 184] width 24 height 26
click at [292, 204] on icon "Record Again" at bounding box center [292, 204] width 0 height 0
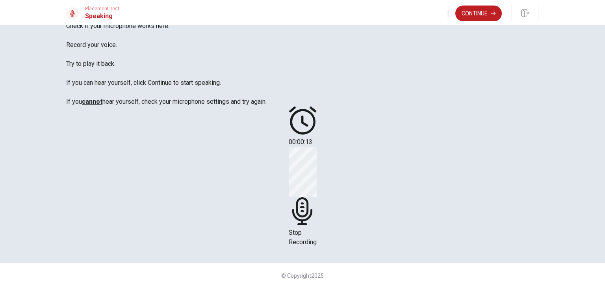
click at [317, 197] on icon at bounding box center [303, 211] width 28 height 28
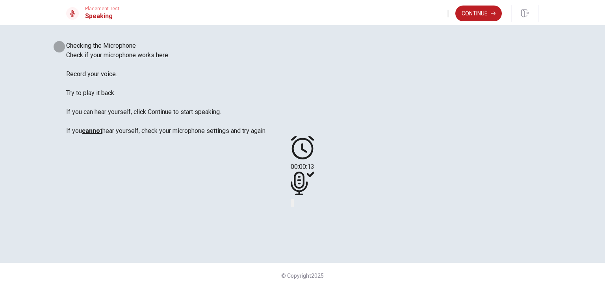
click at [293, 204] on icon "Play Audio" at bounding box center [293, 204] width 0 height 0
click at [489, 19] on button "Continue" at bounding box center [478, 14] width 46 height 16
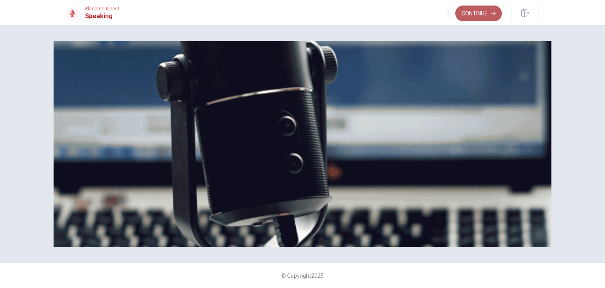
click at [470, 21] on button "Continue" at bounding box center [478, 14] width 46 height 16
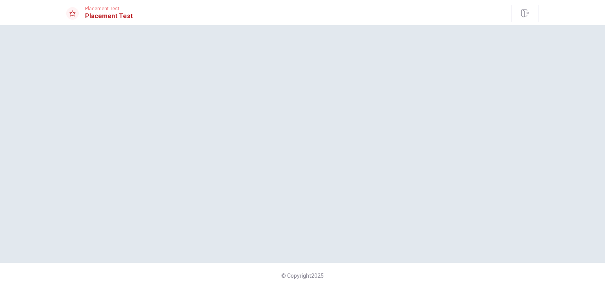
scroll to position [0, 0]
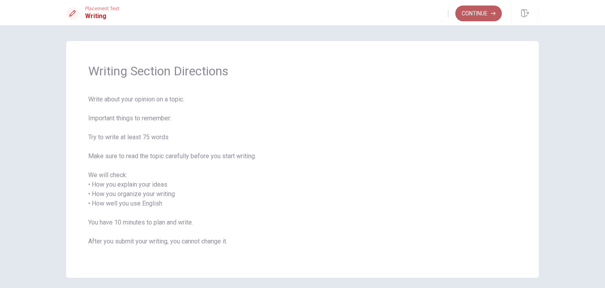
click at [479, 14] on button "Continue" at bounding box center [478, 14] width 46 height 16
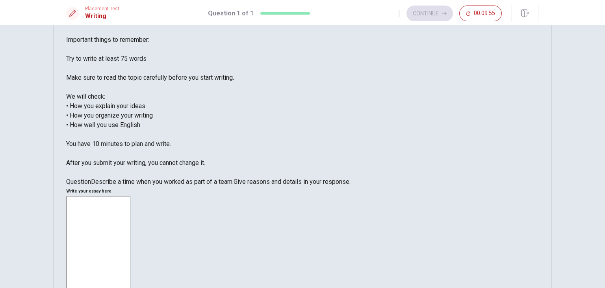
scroll to position [23, 0]
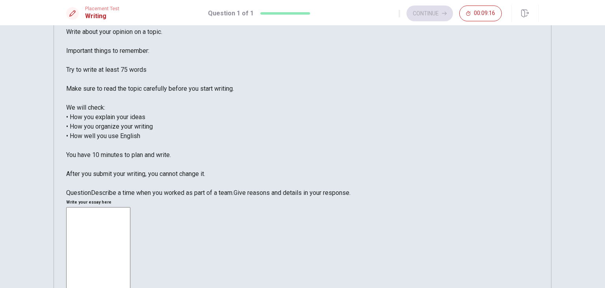
type textarea "W"
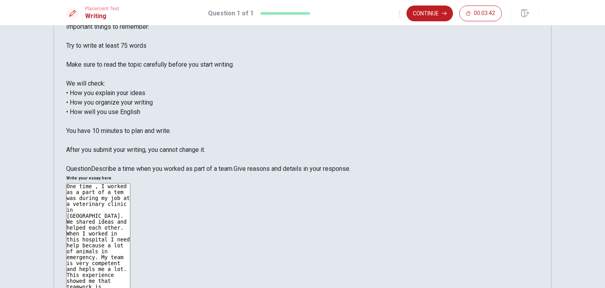
scroll to position [69, 0]
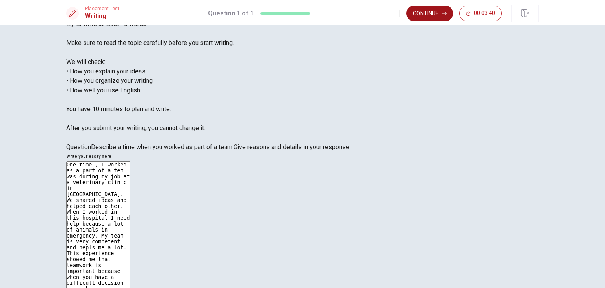
type textarea "One time , I worked as a part of a tem was during my job at a veterinary clinic…"
click at [432, 9] on button "Continue" at bounding box center [430, 14] width 46 height 16
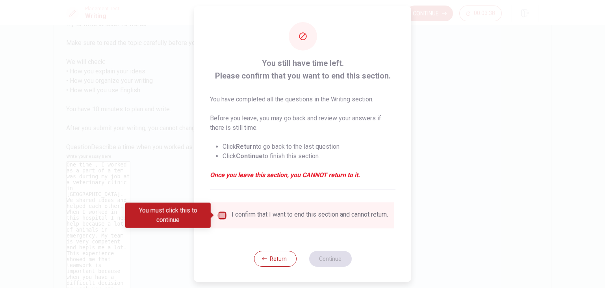
click at [221, 216] on input "You must click this to continue" at bounding box center [221, 214] width 9 height 9
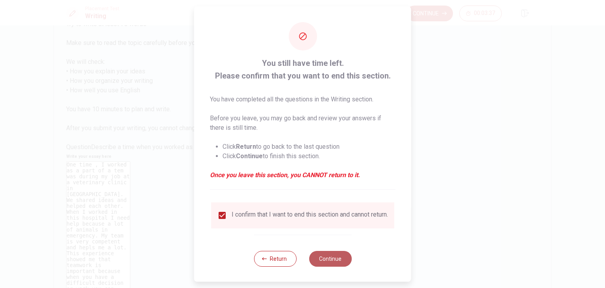
click at [318, 265] on button "Continue" at bounding box center [330, 259] width 43 height 16
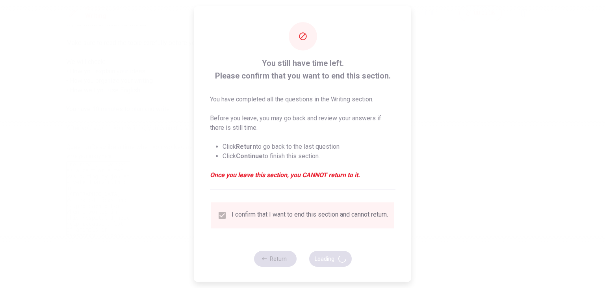
scroll to position [0, 0]
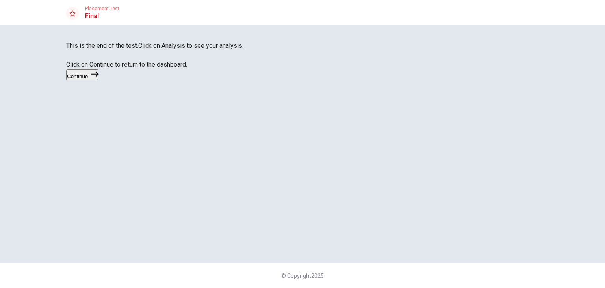
click at [604, 135] on div "This is the end of the test. Click on Analysis to see your analysis. Click on C…" at bounding box center [302, 156] width 605 height 262
drag, startPoint x: 303, startPoint y: 136, endPoint x: 307, endPoint y: 135, distance: 4.8
click at [243, 68] on span "Click on Analysis to see your analysis. Click on Continue to return to the dash…" at bounding box center [154, 55] width 177 height 26
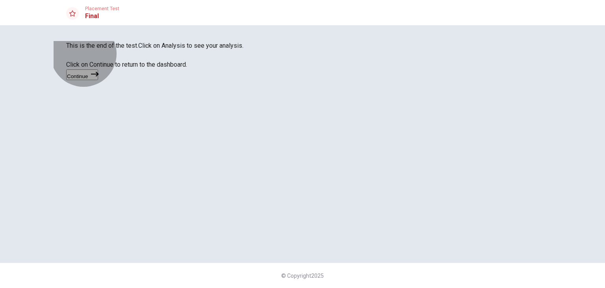
click at [98, 80] on button "Continue" at bounding box center [82, 74] width 32 height 11
